Goal: Find specific page/section: Find specific page/section

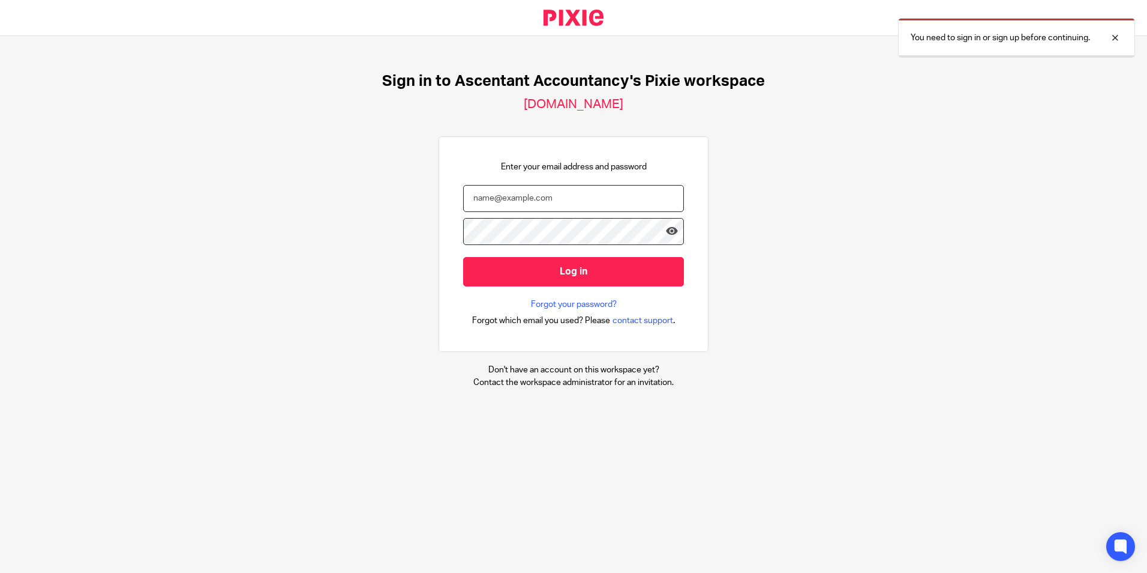
drag, startPoint x: 0, startPoint y: 0, endPoint x: 516, endPoint y: 203, distance: 554.8
click at [516, 203] on input "email" at bounding box center [573, 198] width 221 height 27
type input "p.white@ascentant.co.uk"
click at [463, 257] on input "Log in" at bounding box center [573, 271] width 221 height 29
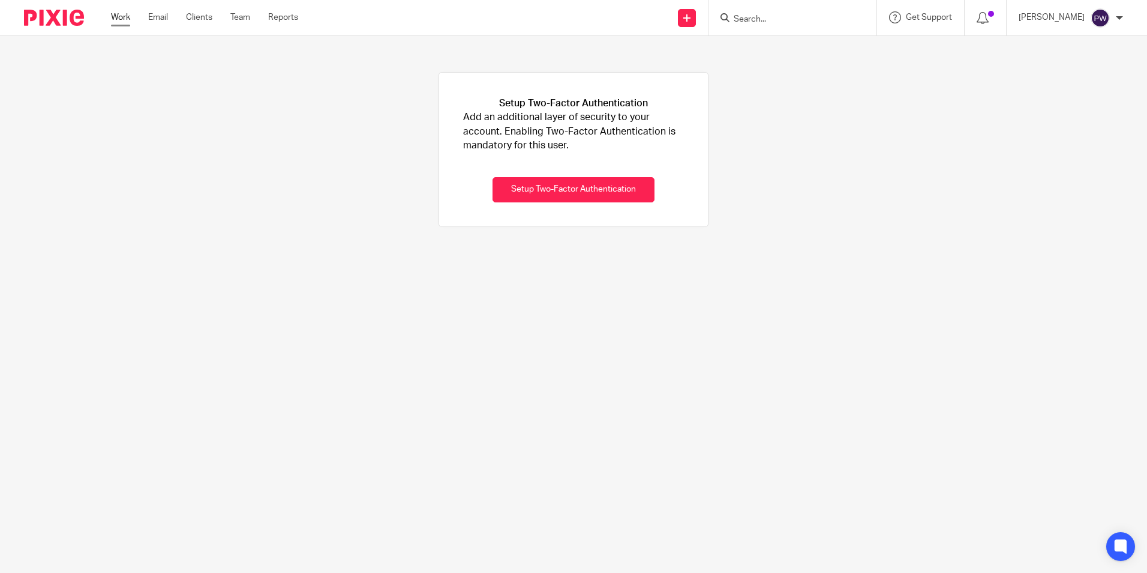
click at [116, 16] on link "Work" at bounding box center [120, 17] width 19 height 12
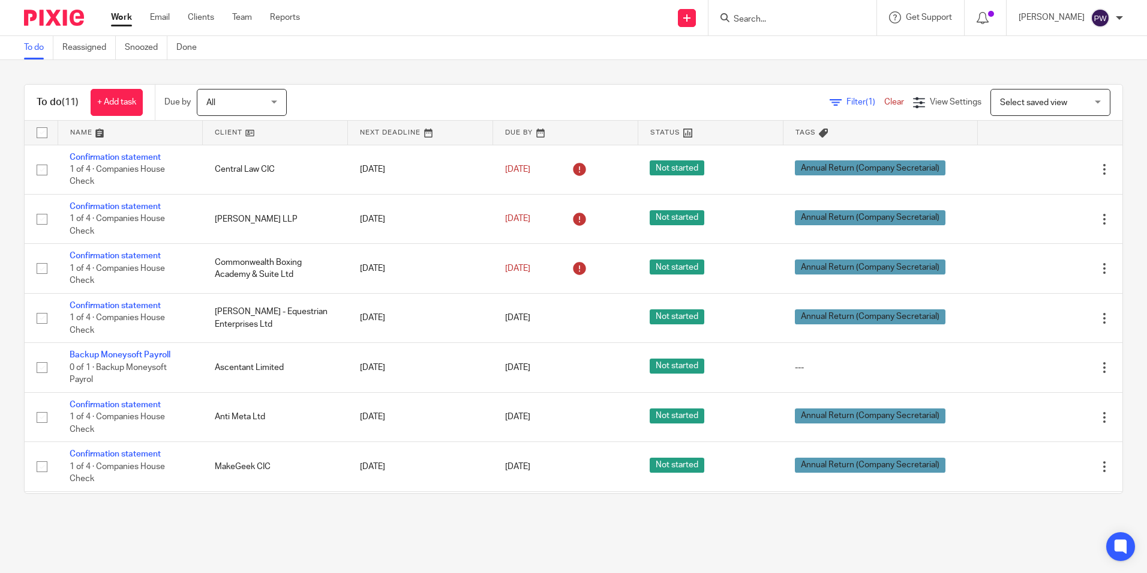
click at [835, 23] on input "Search" at bounding box center [787, 19] width 108 height 11
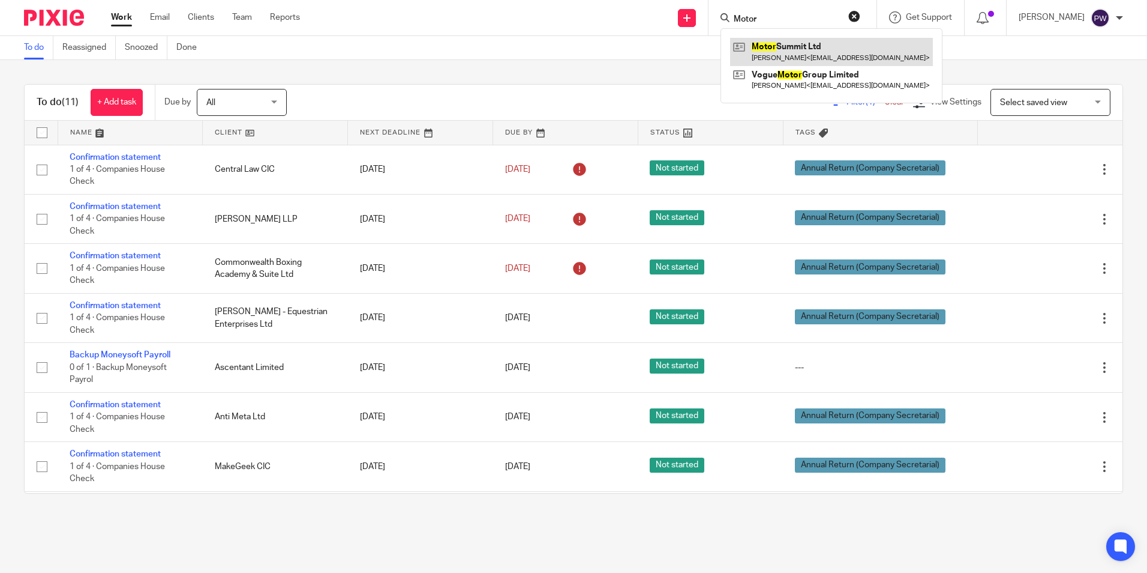
type input "Motor"
click at [851, 53] on link at bounding box center [831, 52] width 203 height 28
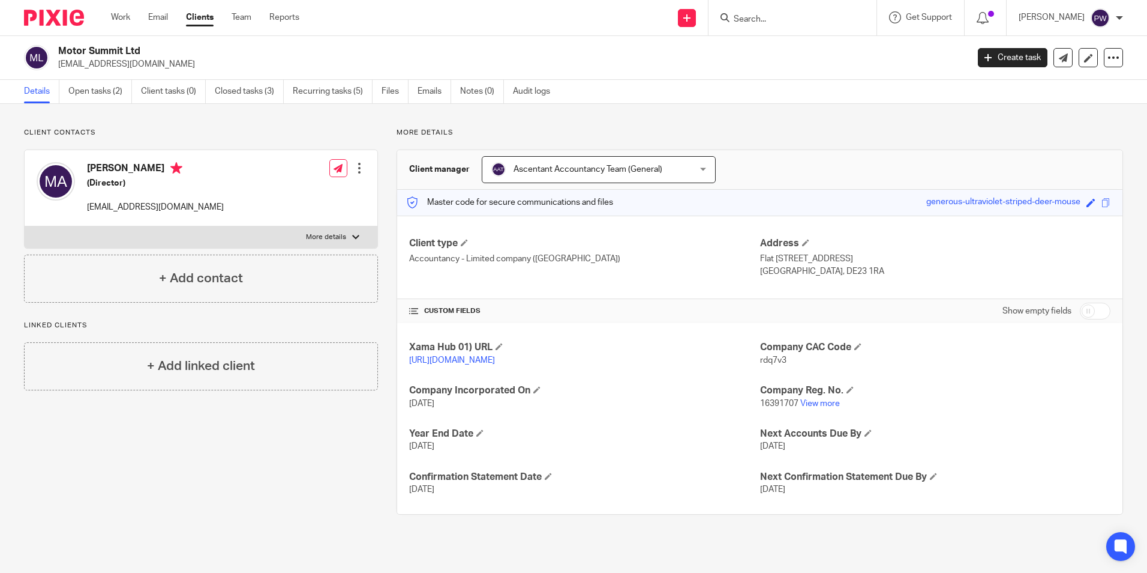
click at [661, 561] on main "Motor Summit Ltd maziz9929821@gmail.com Create task Update from Companies House…" at bounding box center [573, 286] width 1147 height 573
drag, startPoint x: 739, startPoint y: 19, endPoint x: 750, endPoint y: 19, distance: 10.8
click at [739, 19] on div at bounding box center [793, 17] width 168 height 35
click at [766, 17] on input "Search" at bounding box center [787, 19] width 108 height 11
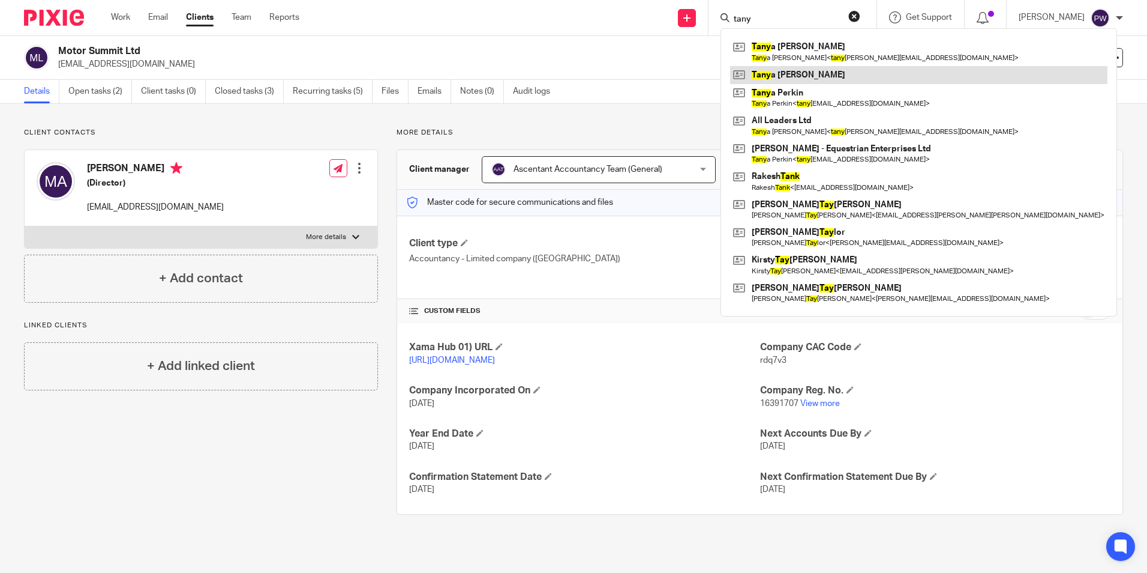
type input "tany"
click at [797, 79] on link at bounding box center [918, 75] width 377 height 18
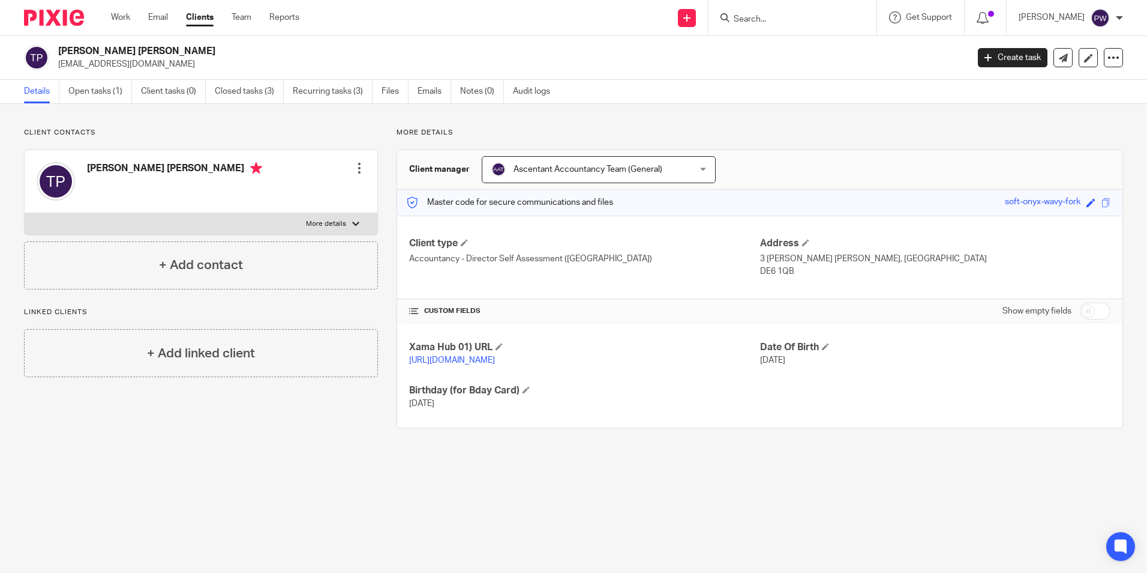
drag, startPoint x: 737, startPoint y: 17, endPoint x: 746, endPoint y: 17, distance: 9.0
click at [741, 17] on div at bounding box center [793, 17] width 168 height 35
click at [730, 17] on icon at bounding box center [725, 17] width 9 height 9
click at [763, 21] on input "Search" at bounding box center [787, 19] width 108 height 11
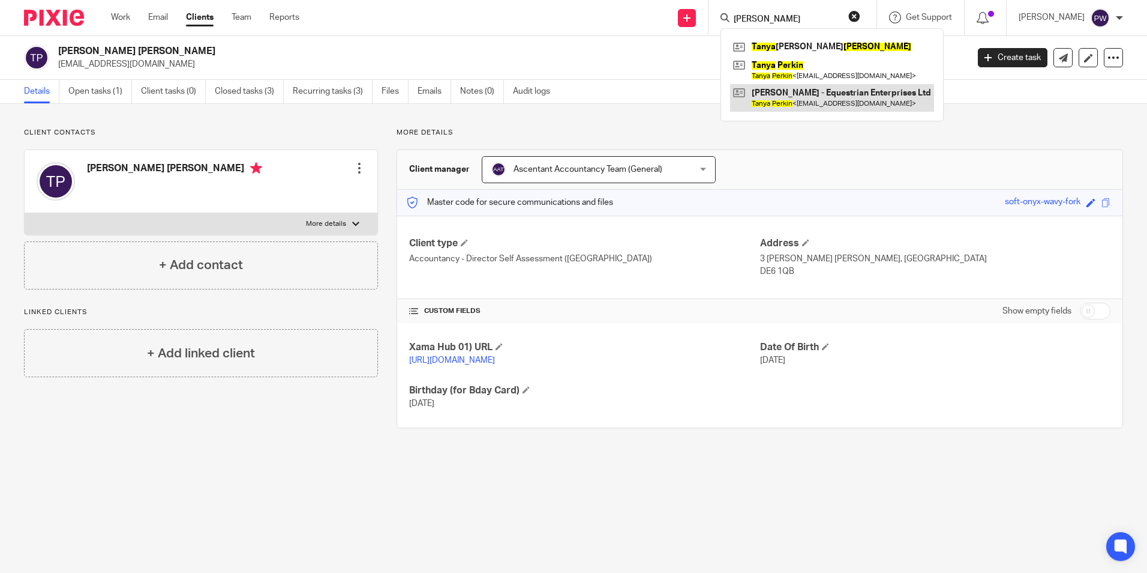
type input "tanya perkins"
click at [802, 108] on link at bounding box center [832, 98] width 204 height 28
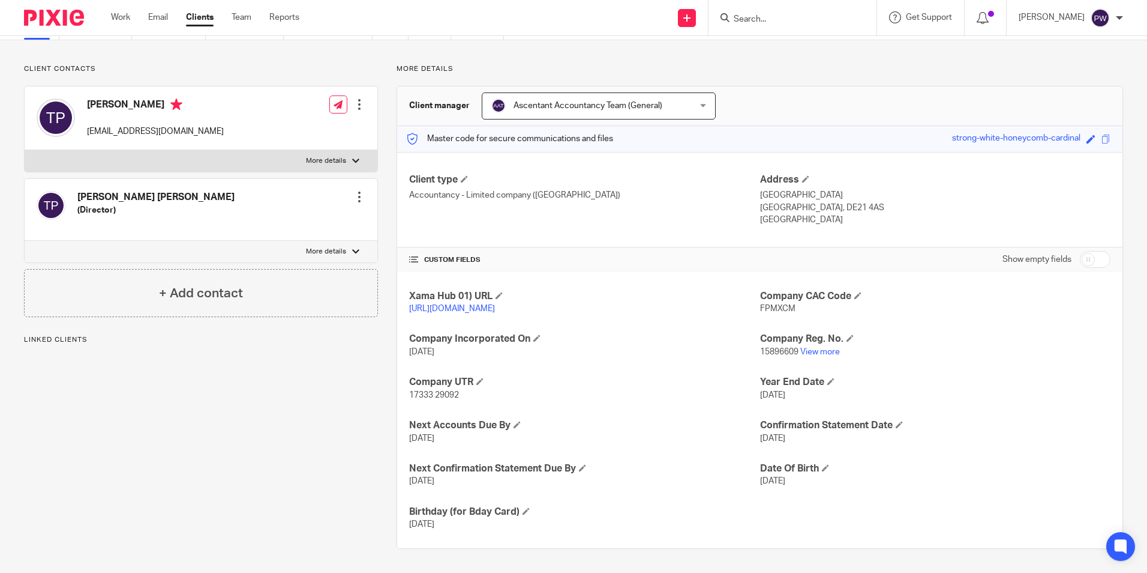
scroll to position [76, 0]
click at [814, 13] on form at bounding box center [797, 17] width 128 height 15
click at [797, 19] on input "Search" at bounding box center [787, 19] width 108 height 11
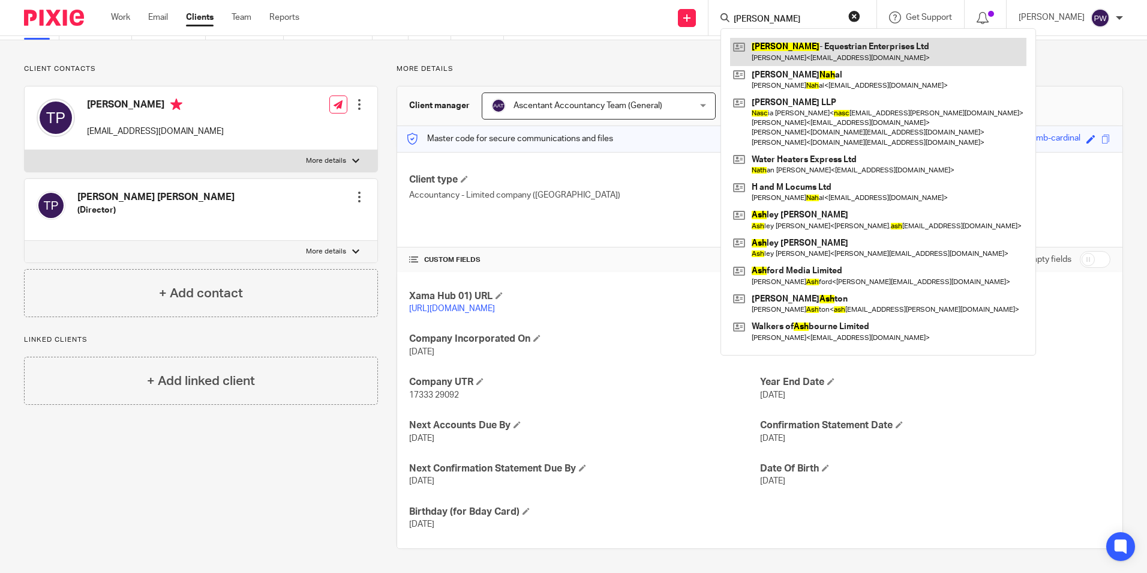
type input "[PERSON_NAME]"
click at [880, 49] on link at bounding box center [878, 52] width 296 height 28
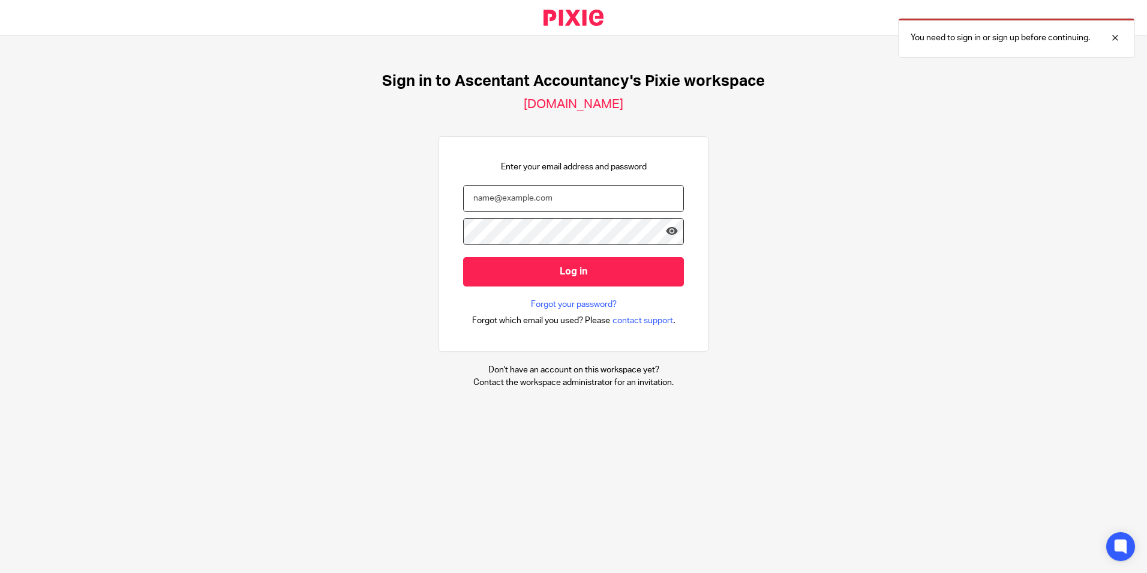
click at [552, 196] on input "email" at bounding box center [573, 198] width 221 height 27
click at [548, 188] on input "email" at bounding box center [573, 198] width 221 height 27
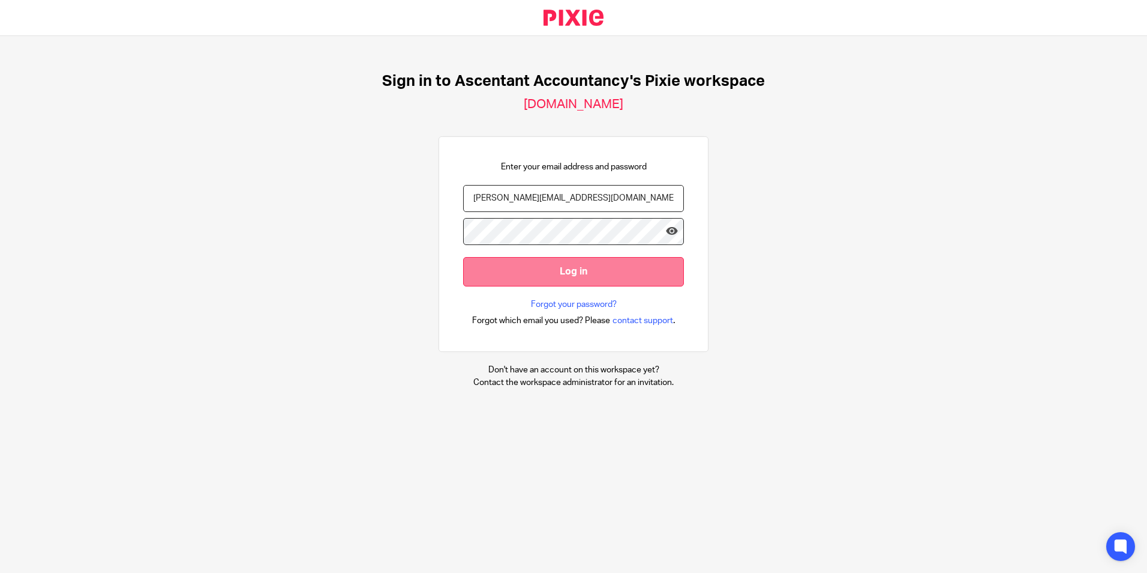
type input "[PERSON_NAME][EMAIL_ADDRESS][DOMAIN_NAME]"
click at [610, 274] on input "Log in" at bounding box center [573, 271] width 221 height 29
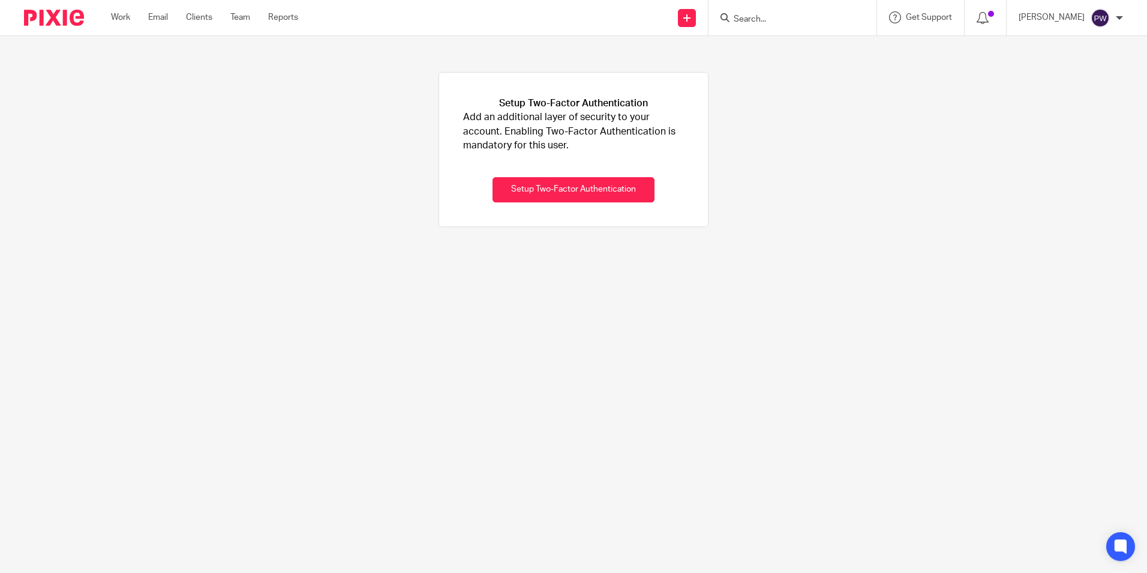
click at [773, 19] on input "Search" at bounding box center [787, 19] width 108 height 11
type input "Nash"
click at [798, 50] on link at bounding box center [831, 52] width 203 height 28
